Goal: Task Accomplishment & Management: Manage account settings

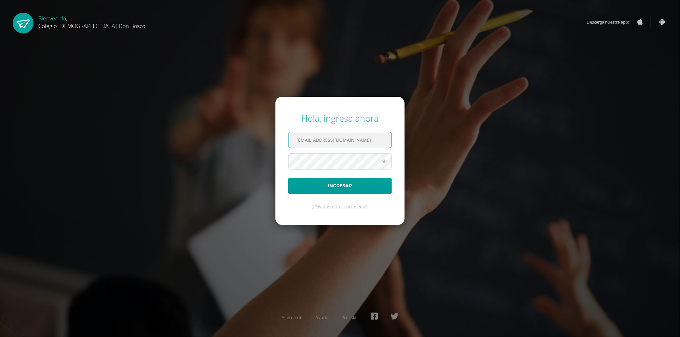
click at [384, 136] on input "[EMAIL_ADDRESS][DOMAIN_NAME]" at bounding box center [340, 140] width 103 height 16
type input "k_rivas@donbosco.edu.g"
type input "k_rivas@donbosco.edu.gt"
drag, startPoint x: 354, startPoint y: 135, endPoint x: 266, endPoint y: 124, distance: 89.3
click at [266, 124] on div "Hola, ingresa ahora k_rivas@donbosco.edu.gt Ingresar ¿Olvidaste tu contraseña? …" at bounding box center [340, 168] width 411 height 123
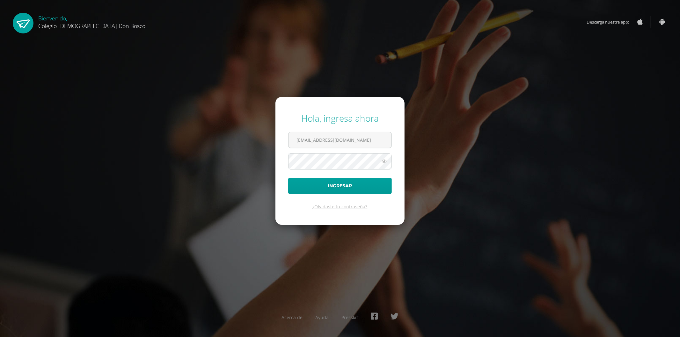
type input "mvalenzuela@donbosco.edu.gt"
click at [288, 178] on button "Ingresar" at bounding box center [340, 186] width 104 height 16
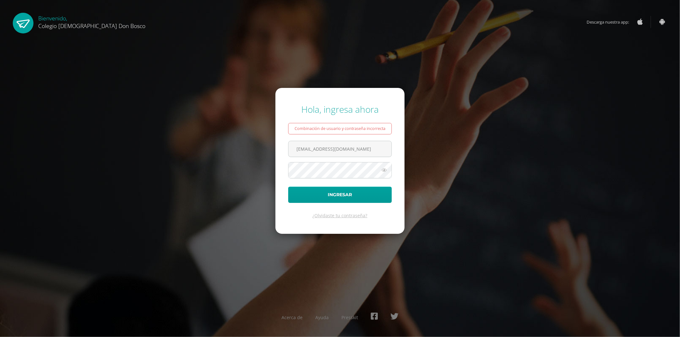
click at [386, 173] on icon at bounding box center [384, 170] width 8 height 8
click at [363, 193] on button "Ingresar" at bounding box center [340, 195] width 104 height 16
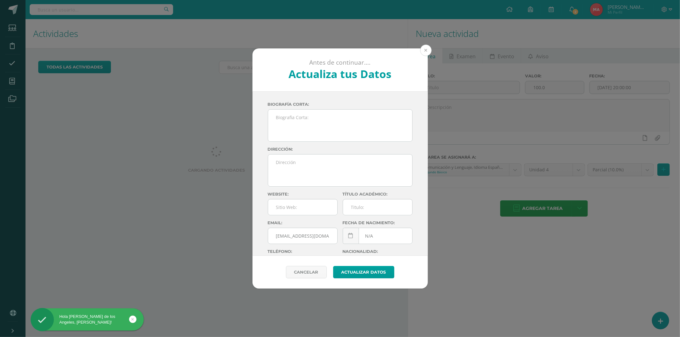
click at [428, 54] on button at bounding box center [425, 50] width 11 height 11
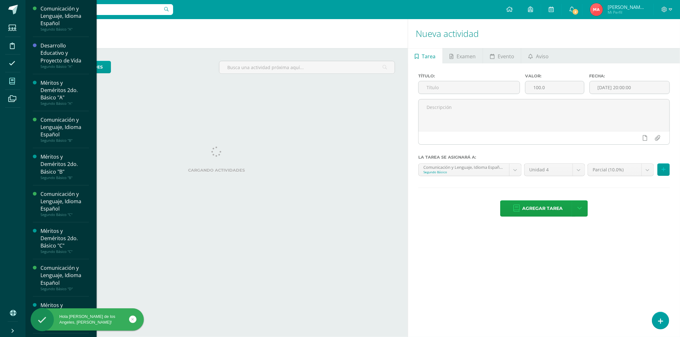
click at [8, 80] on span at bounding box center [12, 81] width 14 height 14
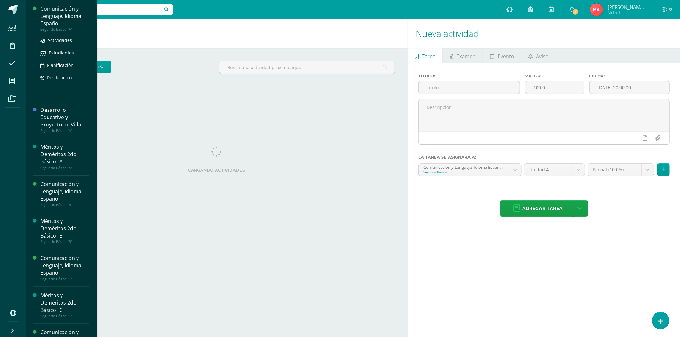
click at [42, 20] on div "Comunicación y Lenguaje, Idioma Español" at bounding box center [64, 16] width 48 height 22
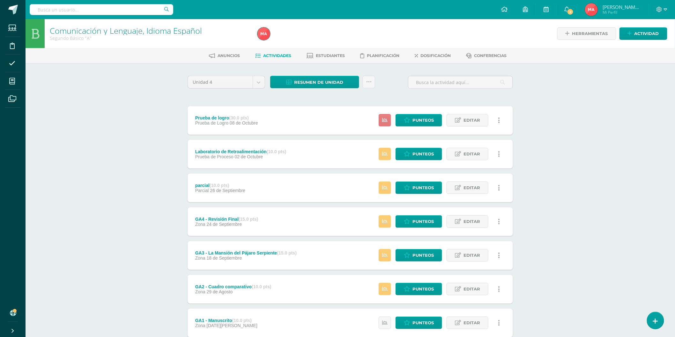
click at [384, 124] on link at bounding box center [384, 120] width 12 height 12
click at [308, 80] on span "Resumen de unidad" at bounding box center [318, 83] width 49 height 12
click at [318, 40] on link "Descargar como HTML" at bounding box center [315, 40] width 68 height 10
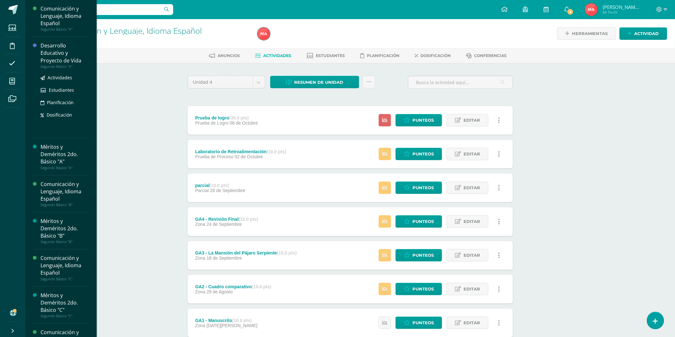
click at [50, 56] on div "Desarrollo Educativo y Proyecto de Vida" at bounding box center [64, 53] width 48 height 22
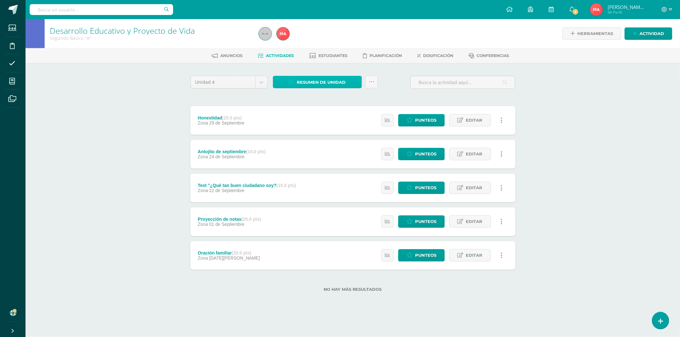
click at [320, 78] on span "Resumen de unidad" at bounding box center [321, 83] width 49 height 12
click at [323, 38] on link "Descargar como HTML" at bounding box center [317, 40] width 68 height 10
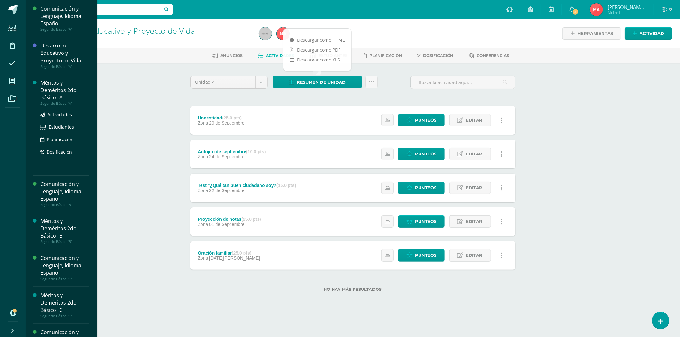
click at [46, 92] on div "Méritos y Deméritos 2do. Básico "A"" at bounding box center [64, 90] width 48 height 22
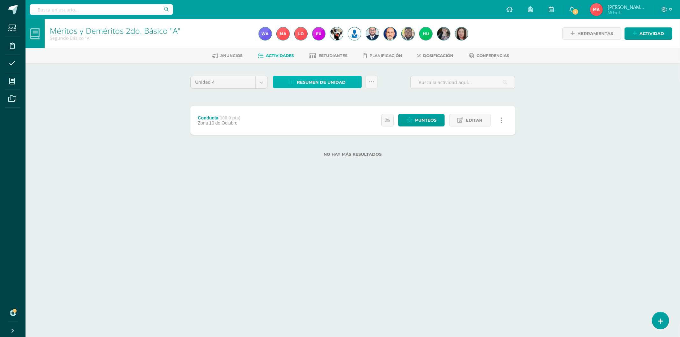
click at [323, 84] on span "Resumen de unidad" at bounding box center [321, 83] width 49 height 12
click at [330, 40] on link "Descargar como HTML" at bounding box center [317, 40] width 68 height 10
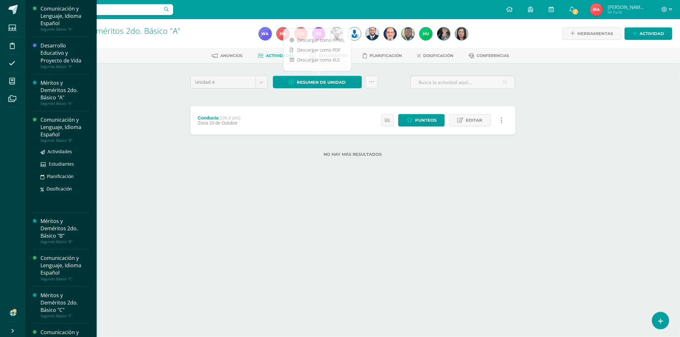
click at [56, 132] on div "Comunicación y Lenguaje, Idioma Español" at bounding box center [64, 127] width 48 height 22
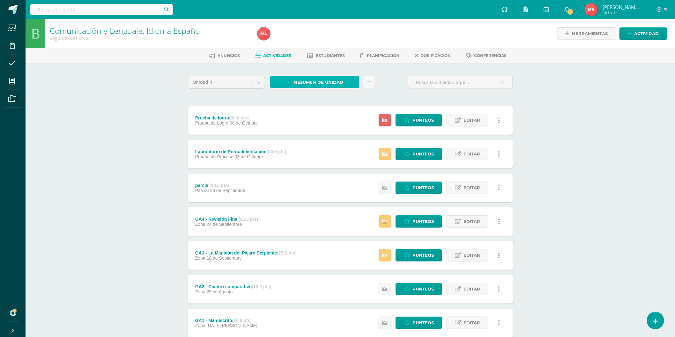
click at [317, 80] on span "Resumen de unidad" at bounding box center [318, 83] width 49 height 12
click at [330, 38] on link "Descargar como HTML" at bounding box center [315, 40] width 68 height 10
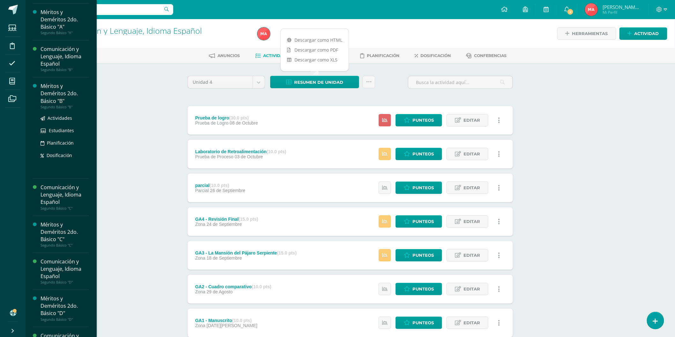
scroll to position [106, 0]
click at [52, 96] on div "Comunicación y Lenguaje, Idioma Español" at bounding box center [64, 95] width 48 height 22
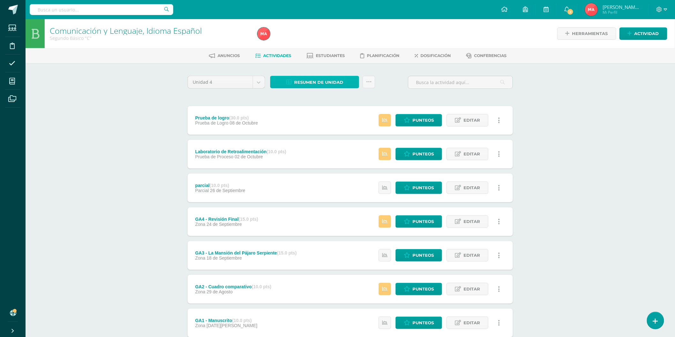
click at [301, 79] on span "Resumen de unidad" at bounding box center [318, 83] width 49 height 12
click at [313, 37] on link "Descargar como HTML" at bounding box center [315, 40] width 68 height 10
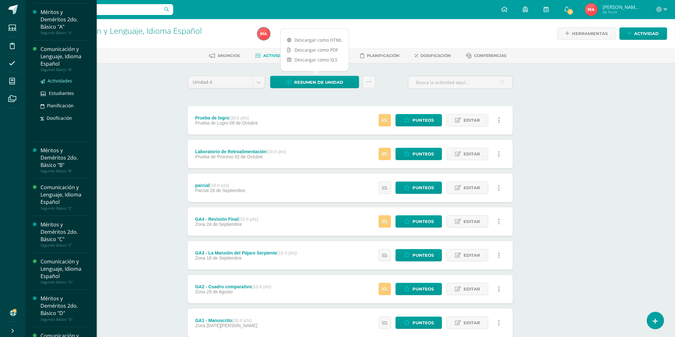
scroll to position [177, 0]
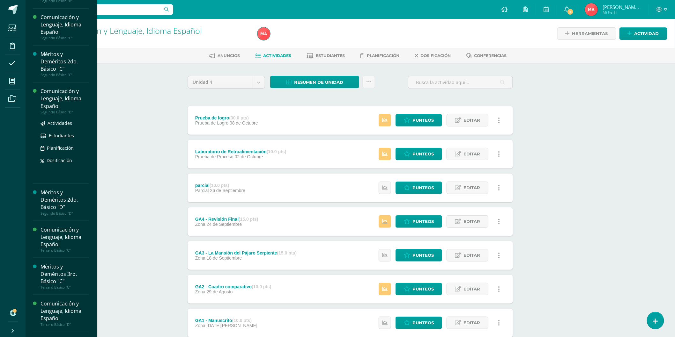
click at [61, 100] on div "Comunicación y Lenguaje, Idioma Español" at bounding box center [64, 99] width 48 height 22
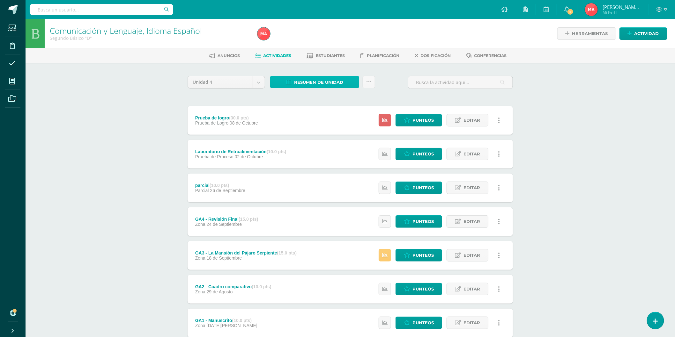
click at [315, 81] on span "Resumen de unidad" at bounding box center [318, 83] width 49 height 12
click at [312, 40] on link "Descargar como HTML" at bounding box center [315, 40] width 68 height 10
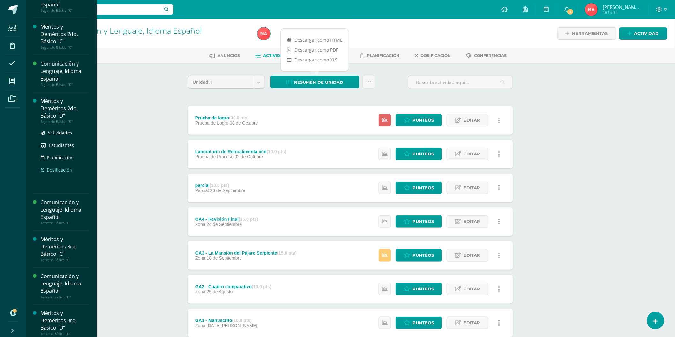
scroll to position [209, 0]
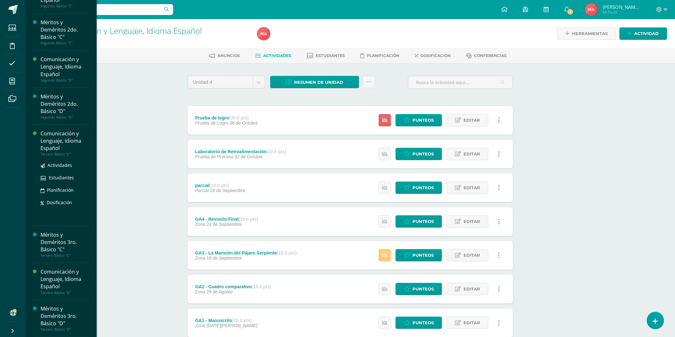
click at [56, 141] on div "Comunicación y Lenguaje, Idioma Español" at bounding box center [64, 141] width 48 height 22
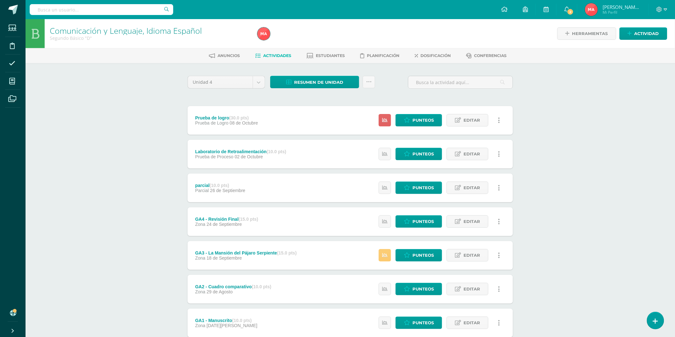
scroll to position [145, 0]
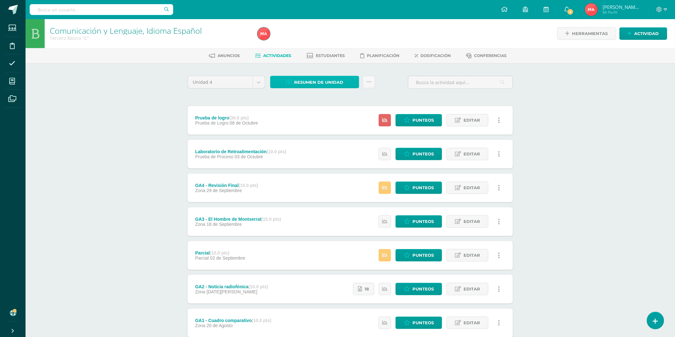
click at [317, 83] on span "Resumen de unidad" at bounding box center [318, 83] width 49 height 12
click at [428, 119] on span "Punteos" at bounding box center [422, 120] width 21 height 12
click at [405, 118] on icon at bounding box center [407, 120] width 6 height 5
click at [377, 122] on div "Estatus de Actividad: 0 Estudiantes sin calificar 0 Estudiantes con cero Media …" at bounding box center [441, 120] width 144 height 29
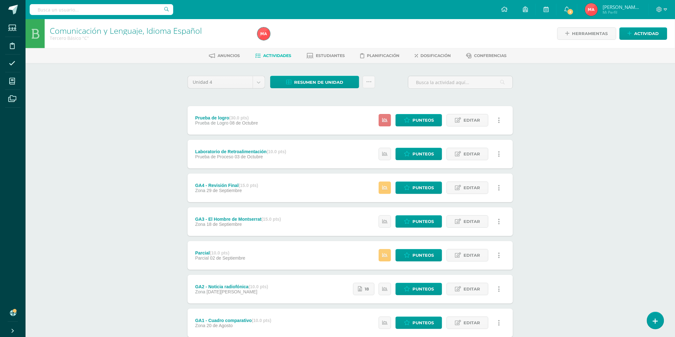
click at [380, 120] on link at bounding box center [384, 120] width 12 height 12
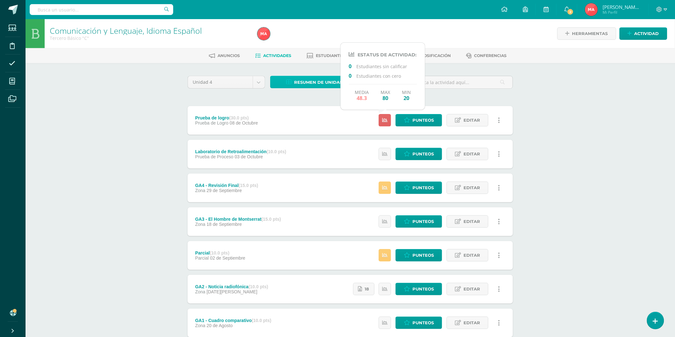
click at [290, 78] on link "Resumen de unidad" at bounding box center [314, 82] width 89 height 12
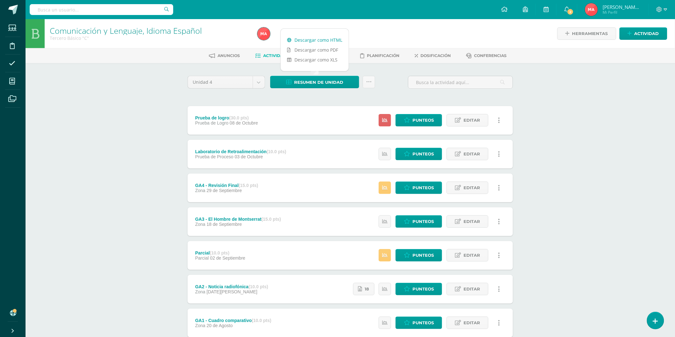
click at [324, 41] on link "Descargar como HTML" at bounding box center [315, 40] width 68 height 10
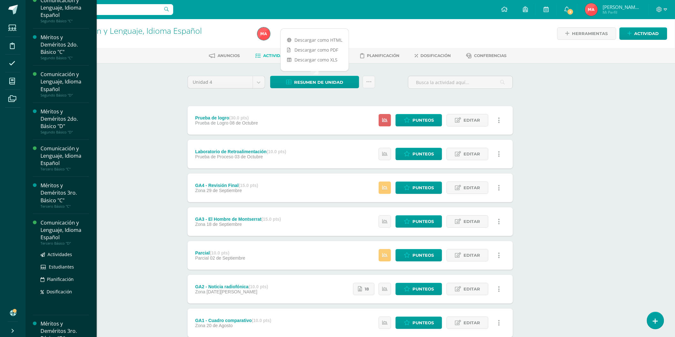
scroll to position [209, 0]
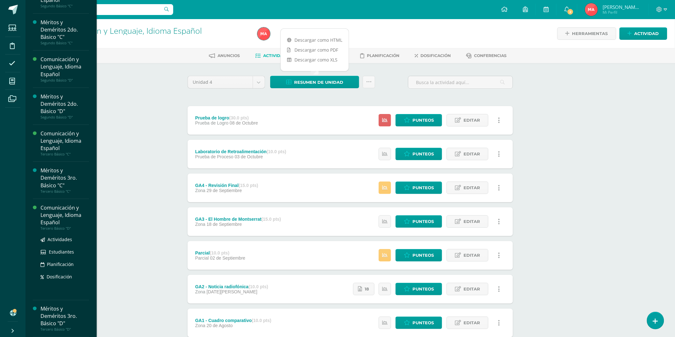
click at [52, 219] on div "Comunicación y Lenguaje, Idioma Español" at bounding box center [64, 215] width 48 height 22
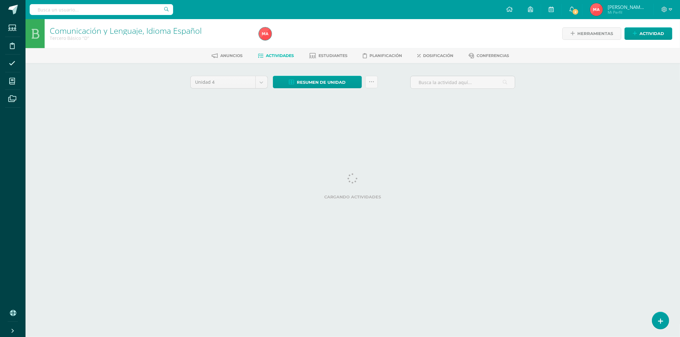
click at [285, 51] on link "Actividades" at bounding box center [276, 56] width 36 height 10
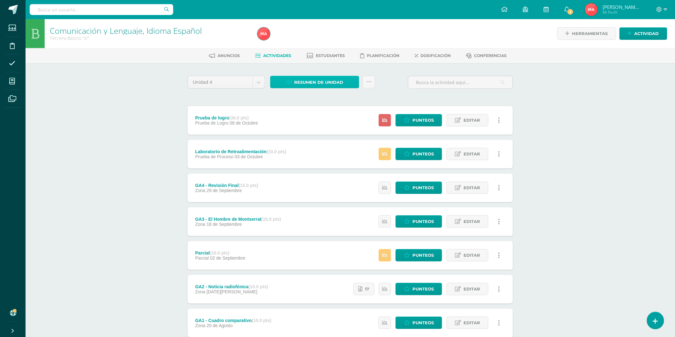
click at [324, 83] on span "Resumen de unidad" at bounding box center [318, 83] width 49 height 12
click at [379, 121] on link at bounding box center [384, 120] width 12 height 12
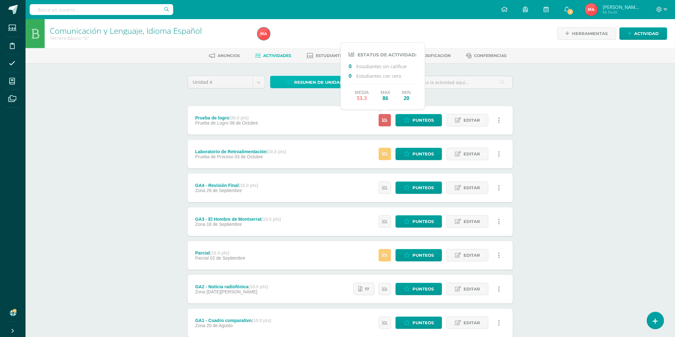
click at [319, 80] on span "Resumen de unidad" at bounding box center [318, 83] width 49 height 12
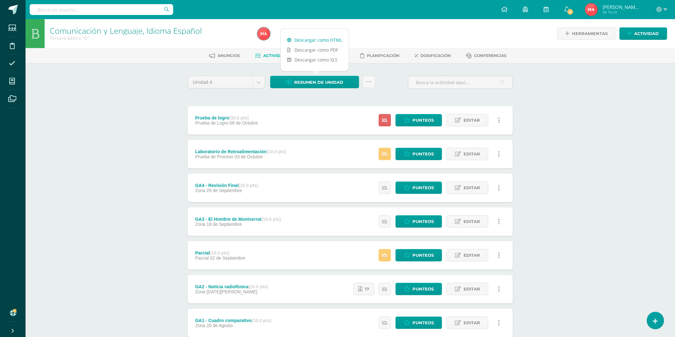
click at [320, 40] on link "Descargar como HTML" at bounding box center [315, 40] width 68 height 10
click at [665, 9] on icon at bounding box center [666, 9] width 4 height 2
click at [653, 44] on span "Cerrar sesión" at bounding box center [645, 43] width 29 height 6
